Goal: Task Accomplishment & Management: Manage account settings

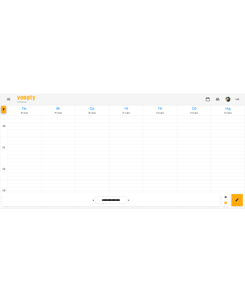
scroll to position [540, 0]
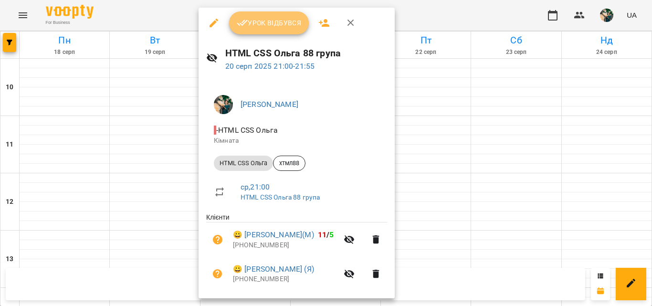
click at [285, 29] on button "Урок відбувся" at bounding box center [269, 22] width 80 height 23
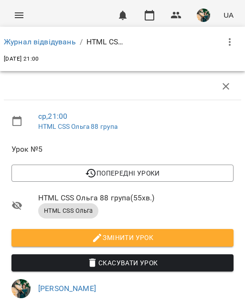
scroll to position [343, 0]
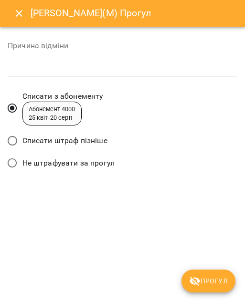
click at [92, 140] on span "Списати штраф пізніше" at bounding box center [64, 140] width 85 height 11
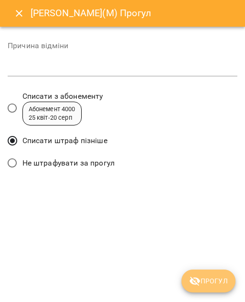
click at [215, 274] on button "Прогул" at bounding box center [208, 281] width 54 height 23
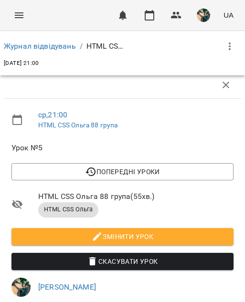
scroll to position [386, 0]
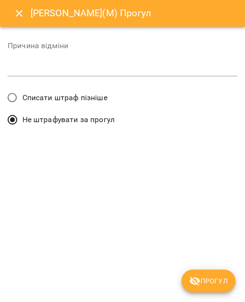
click at [85, 101] on span "Списати штраф пізніше" at bounding box center [64, 97] width 85 height 11
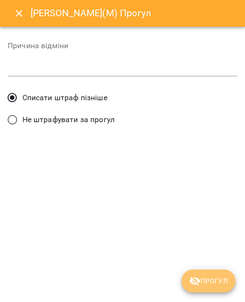
click at [199, 286] on icon "submit" at bounding box center [194, 280] width 11 height 11
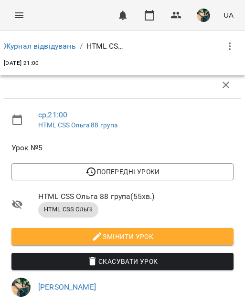
scroll to position [469, 0]
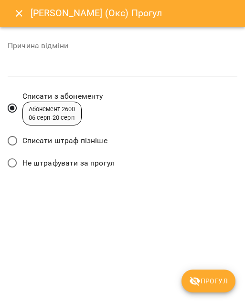
click at [106, 140] on div "Списати штраф пізніше" at bounding box center [122, 142] width 229 height 22
click at [90, 141] on span "Списати штраф пізніше" at bounding box center [64, 140] width 85 height 11
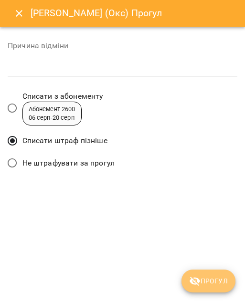
click at [204, 276] on span "Прогул" at bounding box center [208, 280] width 39 height 11
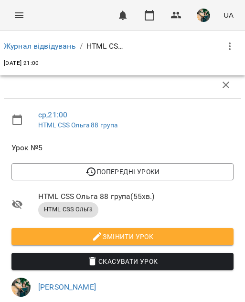
scroll to position [548, 0]
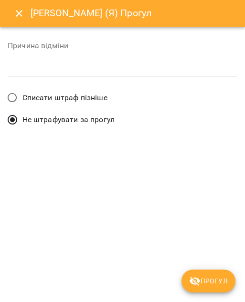
click at [84, 90] on label "Списати штраф пізніше" at bounding box center [54, 98] width 105 height 20
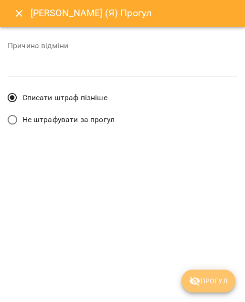
click at [198, 282] on icon "submit" at bounding box center [194, 281] width 10 height 9
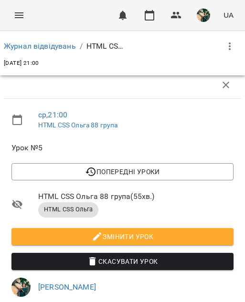
scroll to position [650, 0]
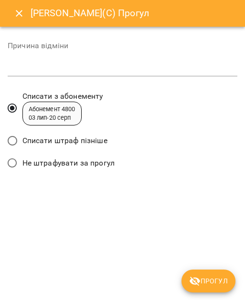
click at [77, 141] on span "Списати штраф пізніше" at bounding box center [64, 140] width 85 height 11
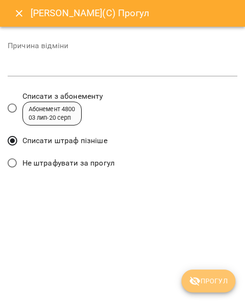
click at [197, 279] on icon "submit" at bounding box center [194, 281] width 10 height 9
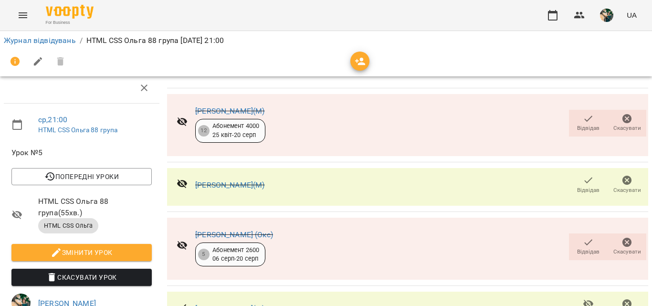
scroll to position [0, 0]
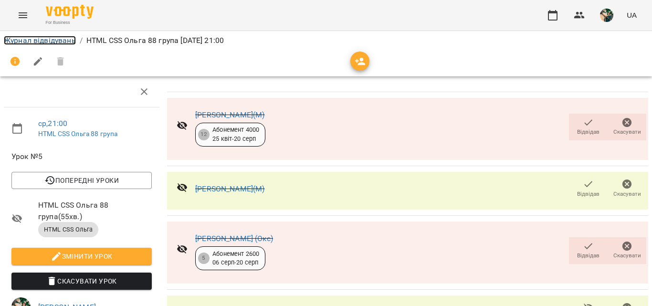
click at [35, 42] on link "Журнал відвідувань" at bounding box center [40, 40] width 72 height 9
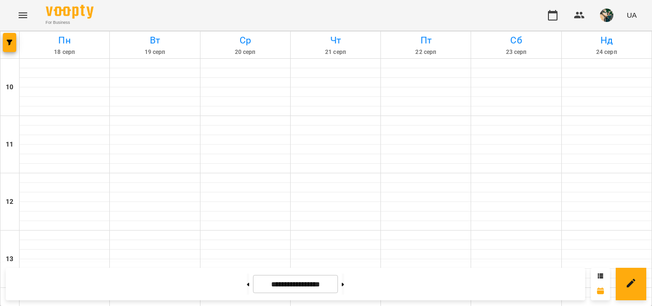
scroll to position [477, 0]
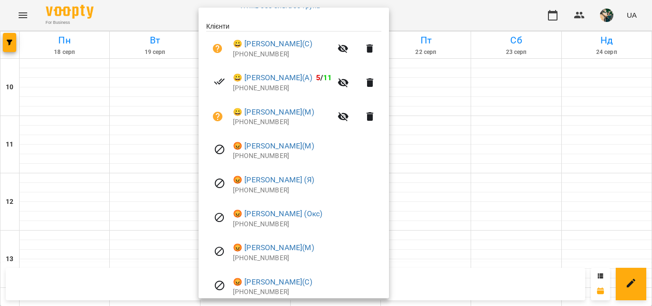
scroll to position [95, 0]
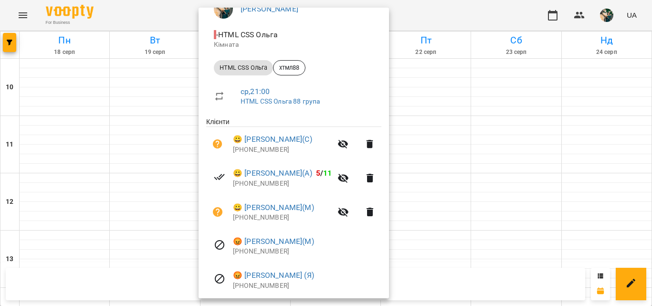
click at [50, 233] on div at bounding box center [326, 153] width 652 height 306
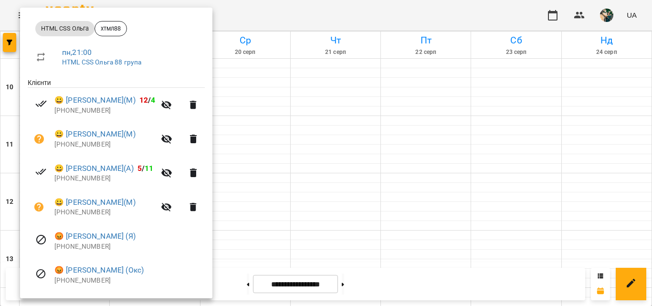
scroll to position [230, 0]
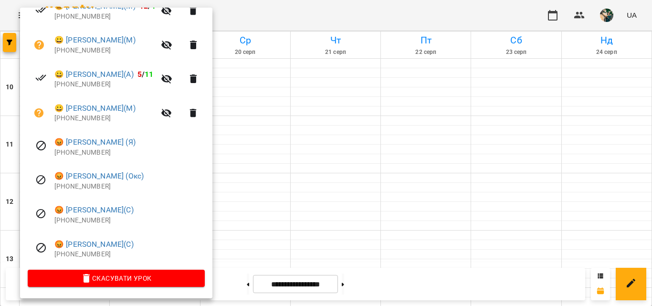
click at [234, 130] on div at bounding box center [326, 153] width 652 height 306
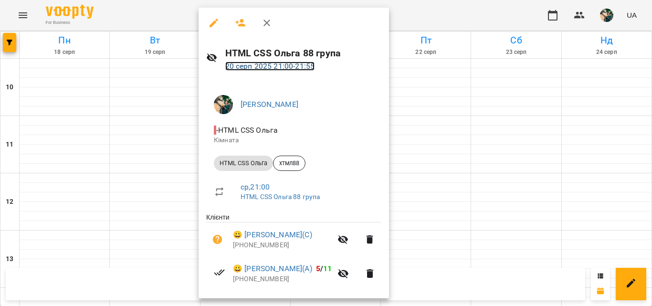
click at [252, 66] on link "[DATE] 21:00 - 21:55" at bounding box center [270, 66] width 90 height 9
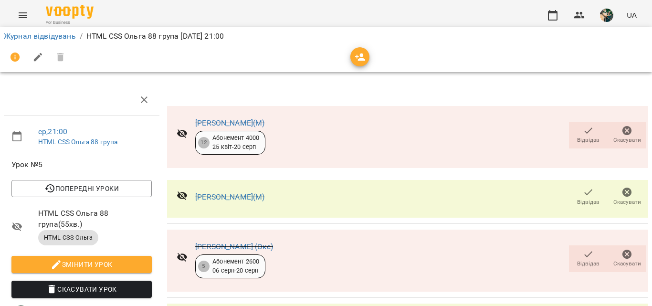
click at [594, 211] on div "Відвідав Скасувати" at bounding box center [607, 196] width 81 height 31
click at [582, 188] on icon "button" at bounding box center [587, 192] width 11 height 11
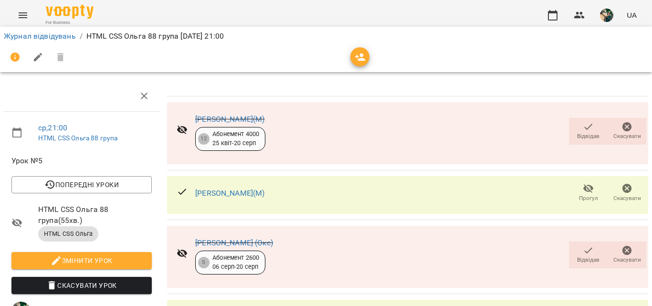
scroll to position [161, 0]
click at [41, 35] on link "Журнал відвідувань" at bounding box center [40, 35] width 72 height 9
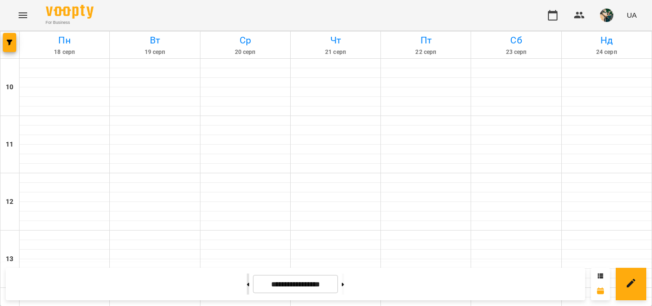
click at [247, 284] on button at bounding box center [248, 283] width 2 height 21
click at [247, 285] on icon at bounding box center [248, 284] width 2 height 4
click at [344, 282] on button at bounding box center [343, 283] width 2 height 21
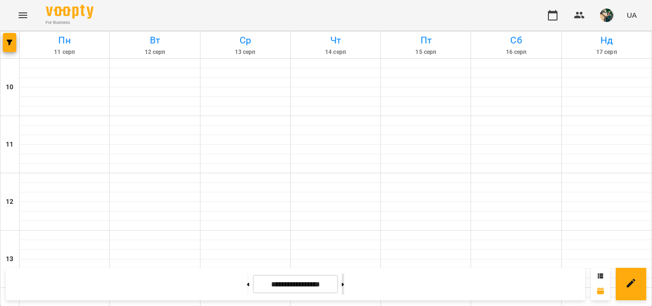
click at [344, 283] on icon at bounding box center [343, 284] width 2 height 4
type input "**********"
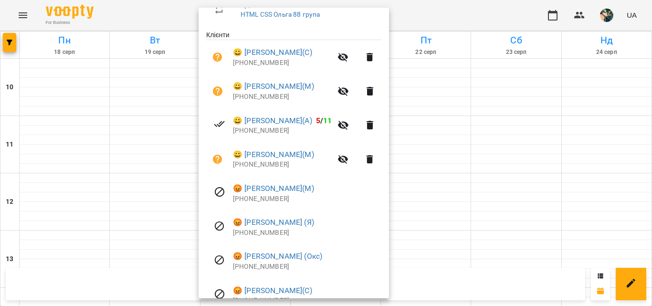
scroll to position [230, 0]
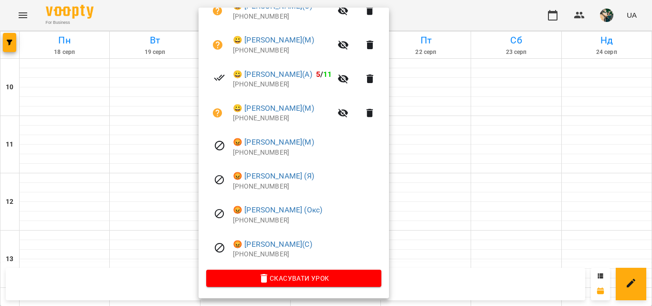
click at [91, 164] on div at bounding box center [326, 153] width 652 height 306
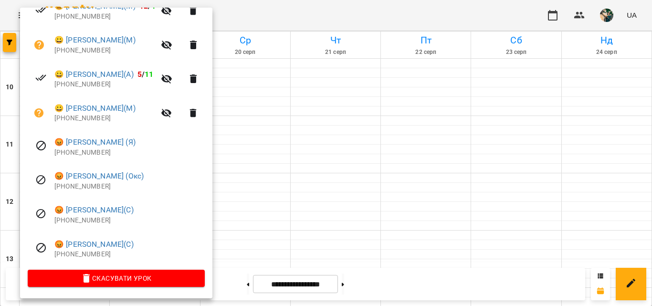
click at [266, 231] on div at bounding box center [326, 153] width 652 height 306
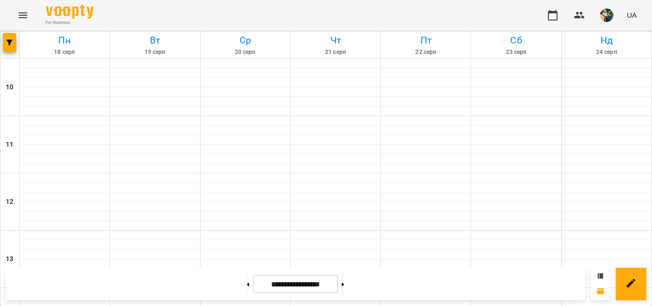
scroll to position [492, 0]
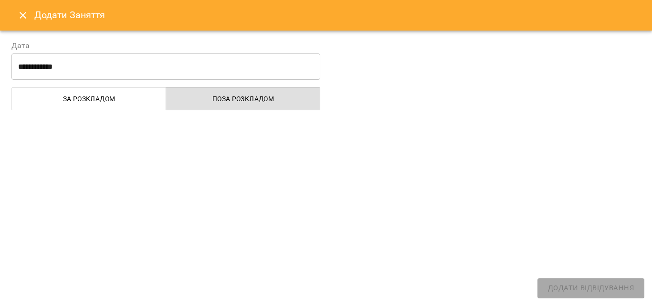
select select "**********"
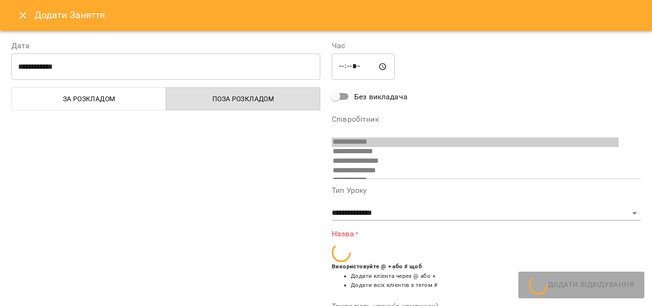
scroll to position [111, 0]
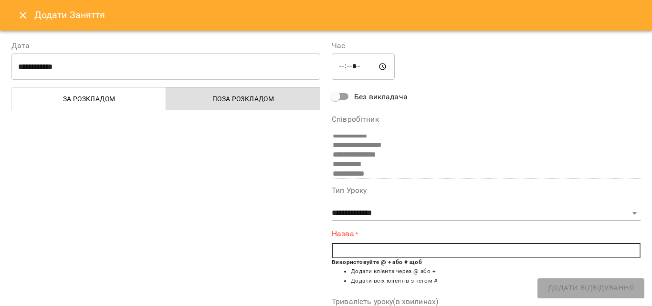
click at [25, 15] on icon "Close" at bounding box center [22, 15] width 11 height 11
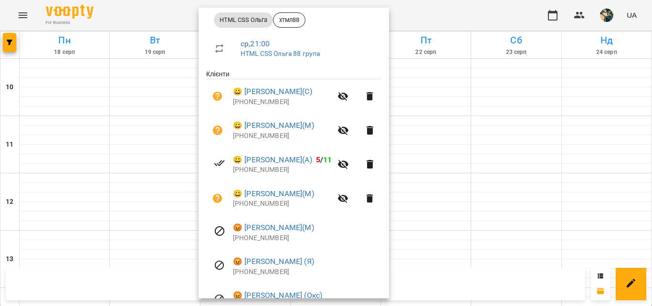
scroll to position [230, 0]
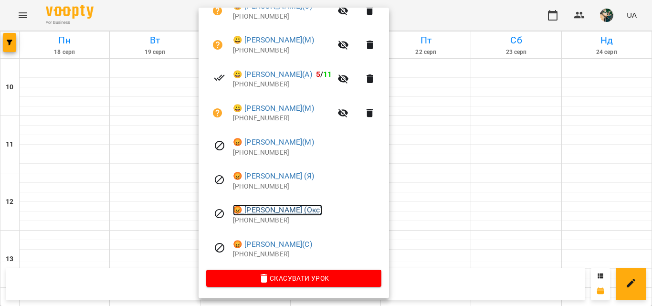
click at [266, 210] on link "😡 [PERSON_NAME] (Окс)" at bounding box center [277, 209] width 89 height 11
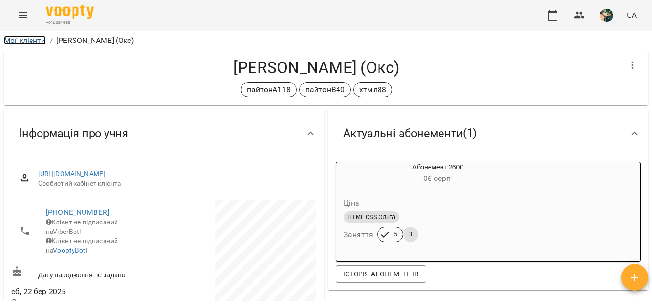
click at [35, 41] on link "Мої клієнти" at bounding box center [25, 40] width 42 height 9
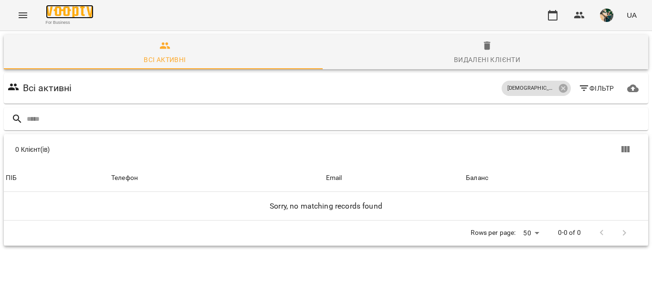
click at [55, 10] on img at bounding box center [70, 12] width 48 height 14
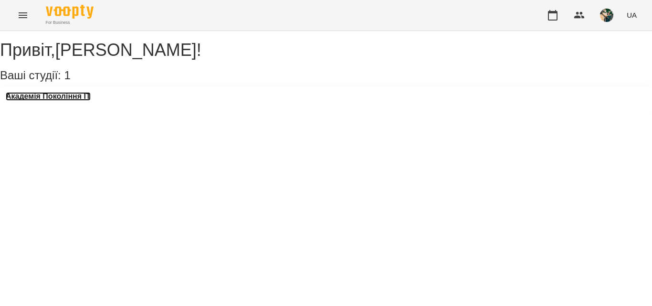
click at [52, 101] on h3 "Академія Покоління ІТ" at bounding box center [48, 96] width 85 height 9
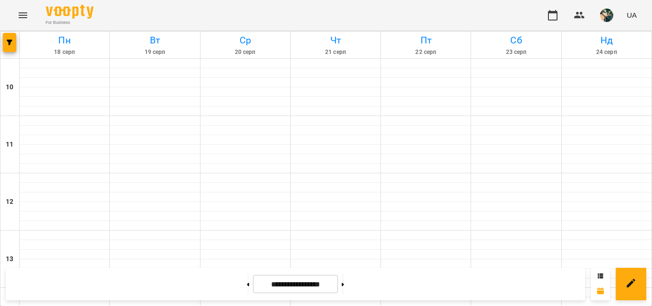
scroll to position [540, 0]
